Goal: Information Seeking & Learning: Learn about a topic

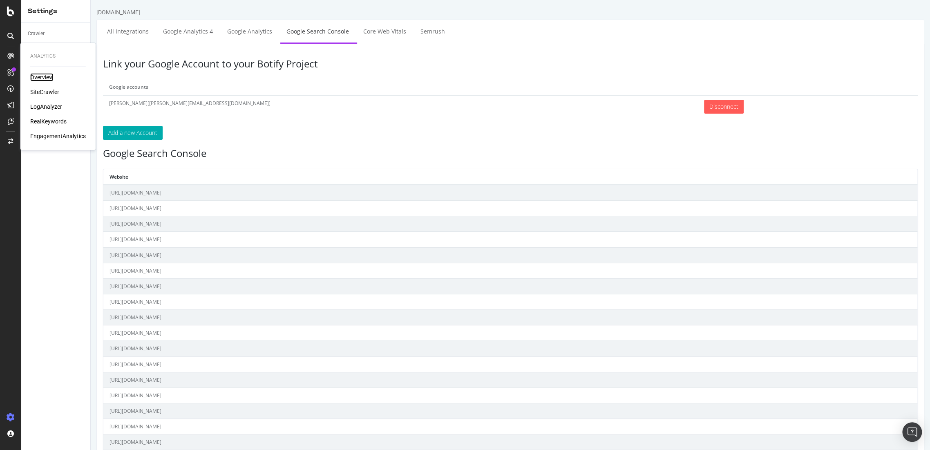
click at [36, 76] on div "Overview" at bounding box center [41, 77] width 23 height 8
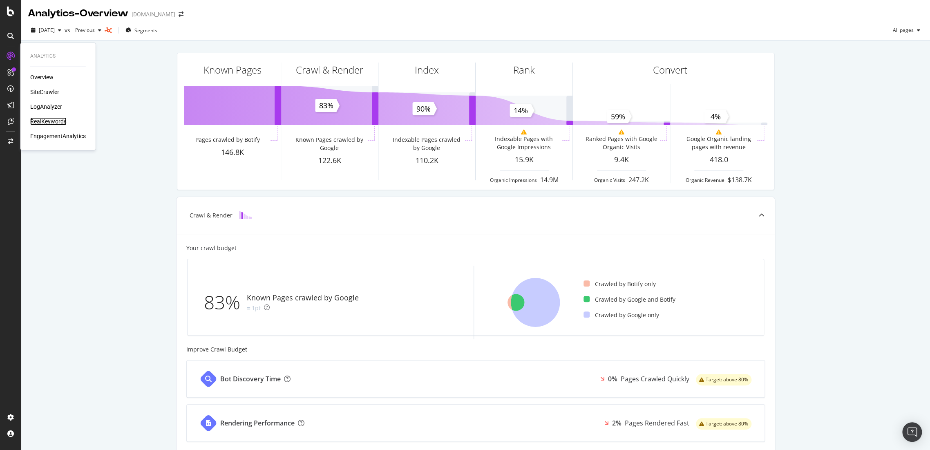
click at [57, 120] on div "RealKeywords" at bounding box center [48, 121] width 36 height 8
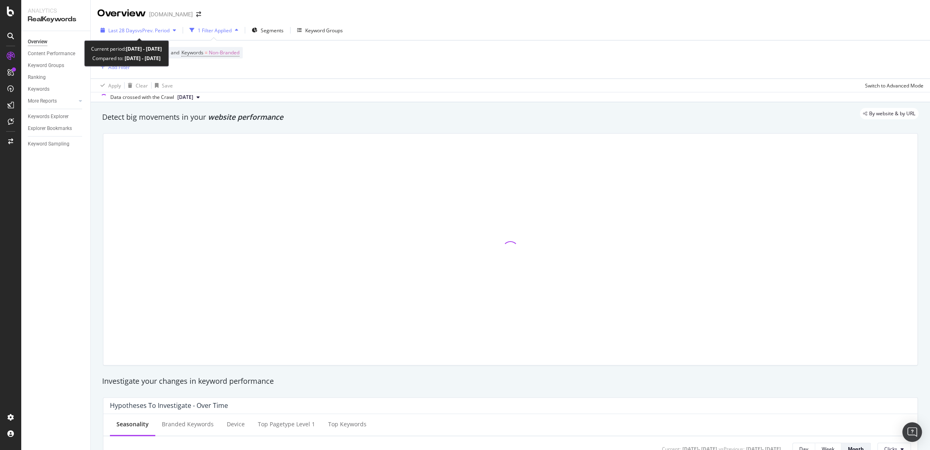
click at [161, 27] on span "vs Prev. Period" at bounding box center [153, 30] width 32 height 7
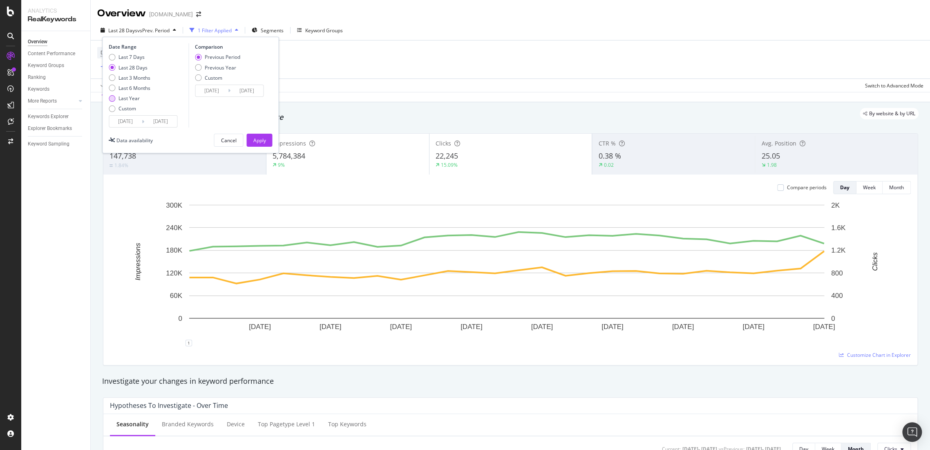
click at [113, 98] on div "Last Year" at bounding box center [112, 98] width 7 height 7
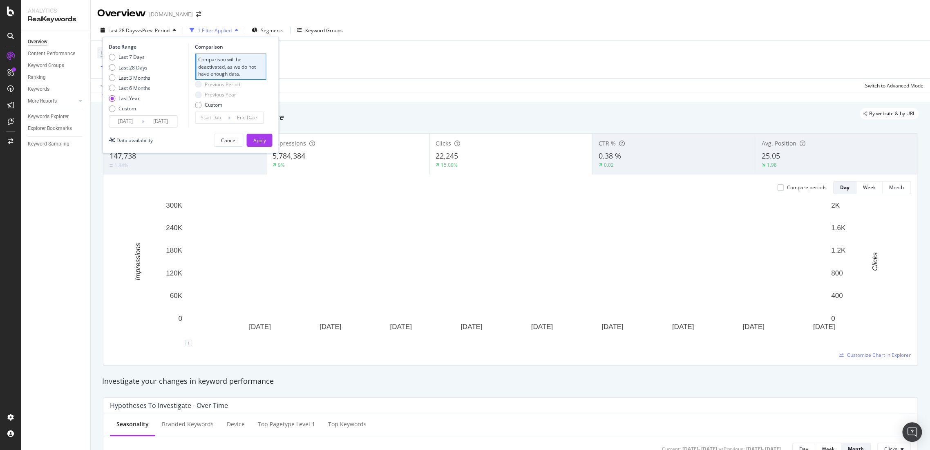
type input "[DATE]"
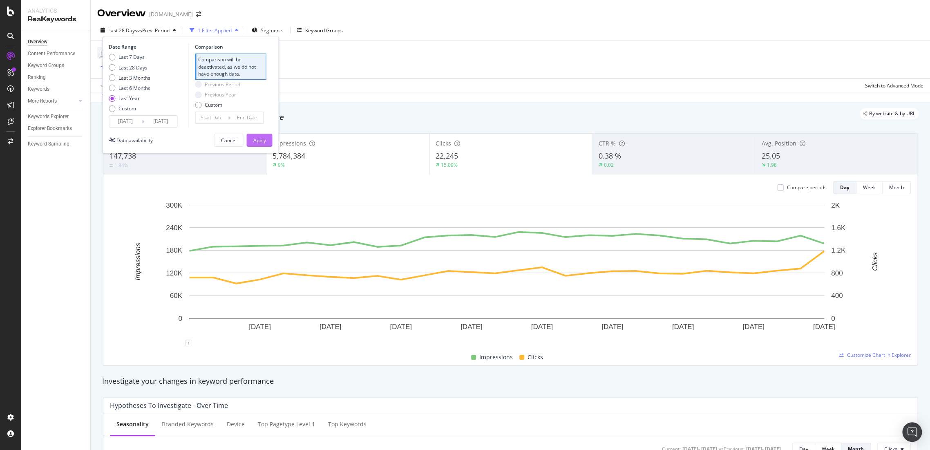
click at [258, 142] on div "Apply" at bounding box center [259, 140] width 13 height 7
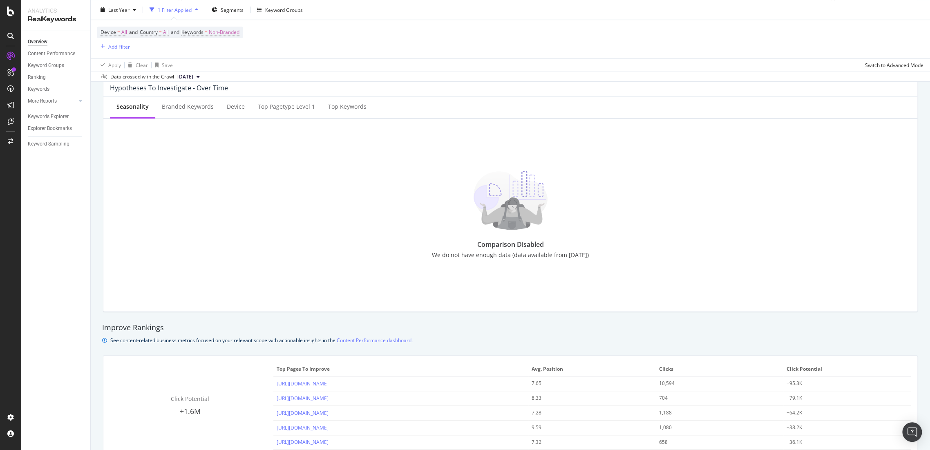
scroll to position [545, 0]
